Goal: Information Seeking & Learning: Find specific fact

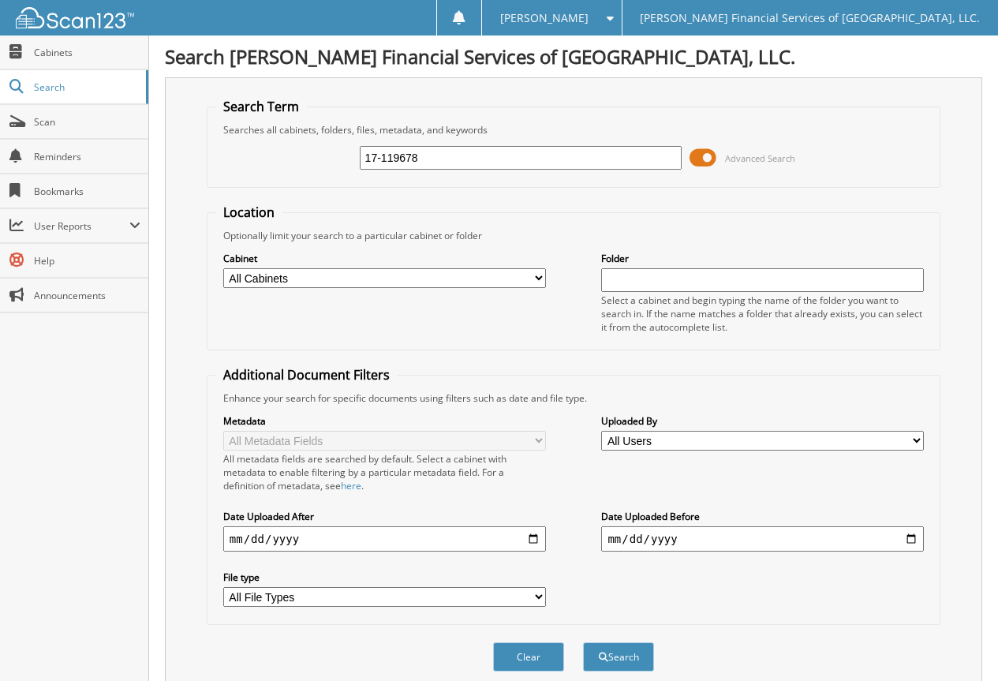
type input "17-119678"
click at [583, 642] on button "Search" at bounding box center [618, 656] width 71 height 29
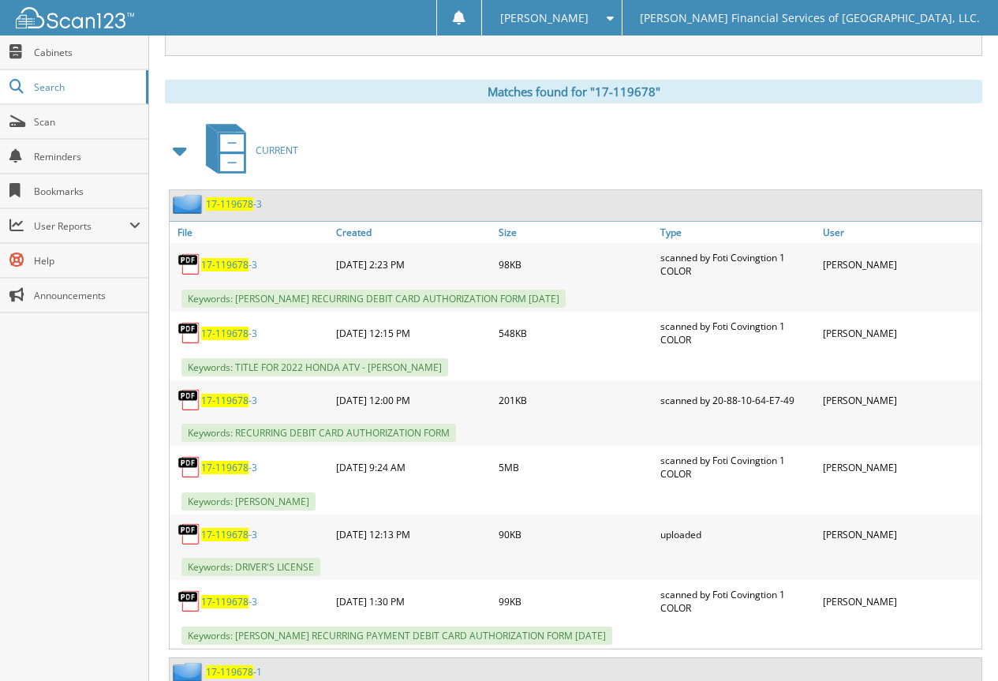
scroll to position [667, 0]
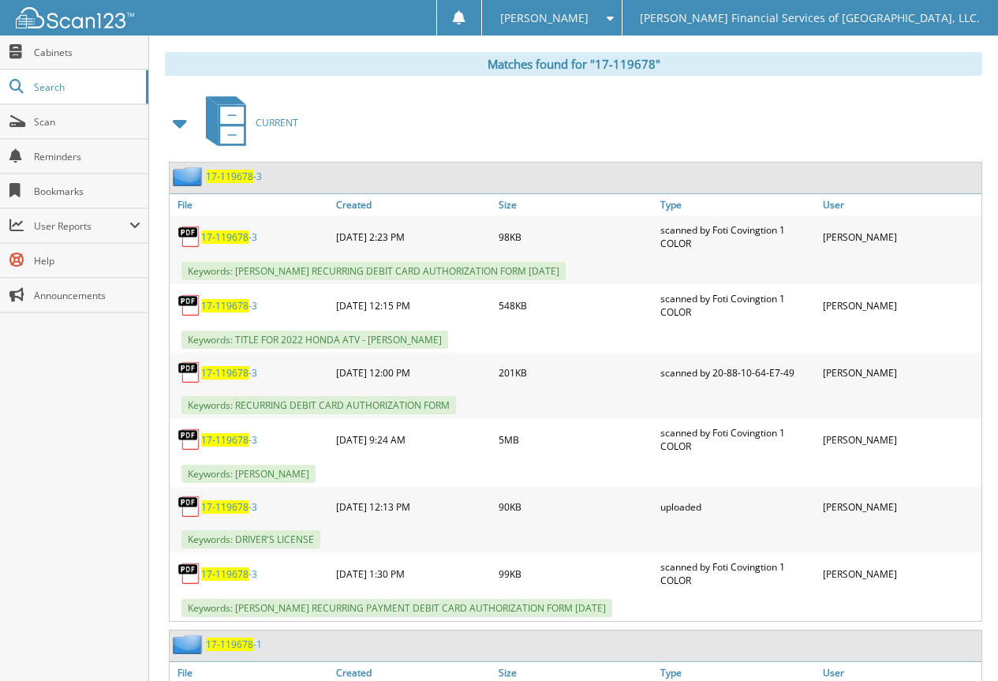
click at [223, 437] on span "17-119678" at bounding box center [224, 439] width 47 height 13
